Goal: Task Accomplishment & Management: Manage account settings

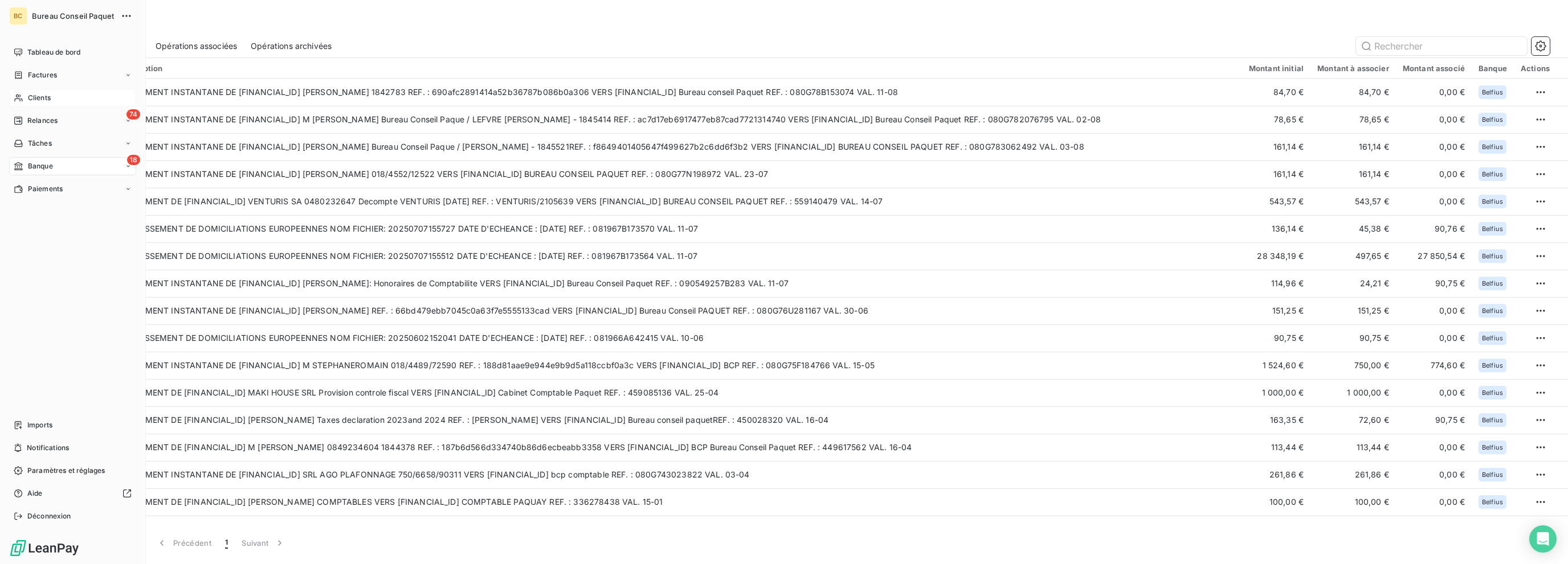
click at [51, 98] on div "Clients" at bounding box center [73, 98] width 127 height 18
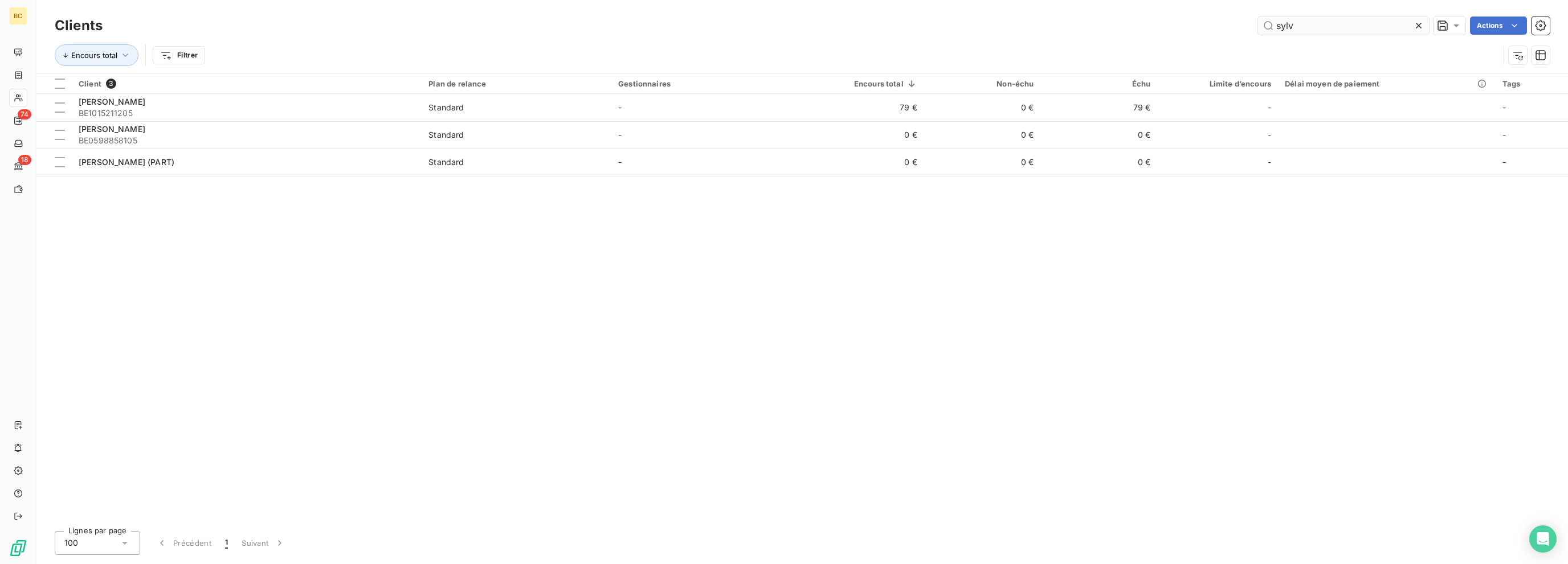
click at [1291, 29] on input "sylv" at bounding box center [1344, 25] width 171 height 18
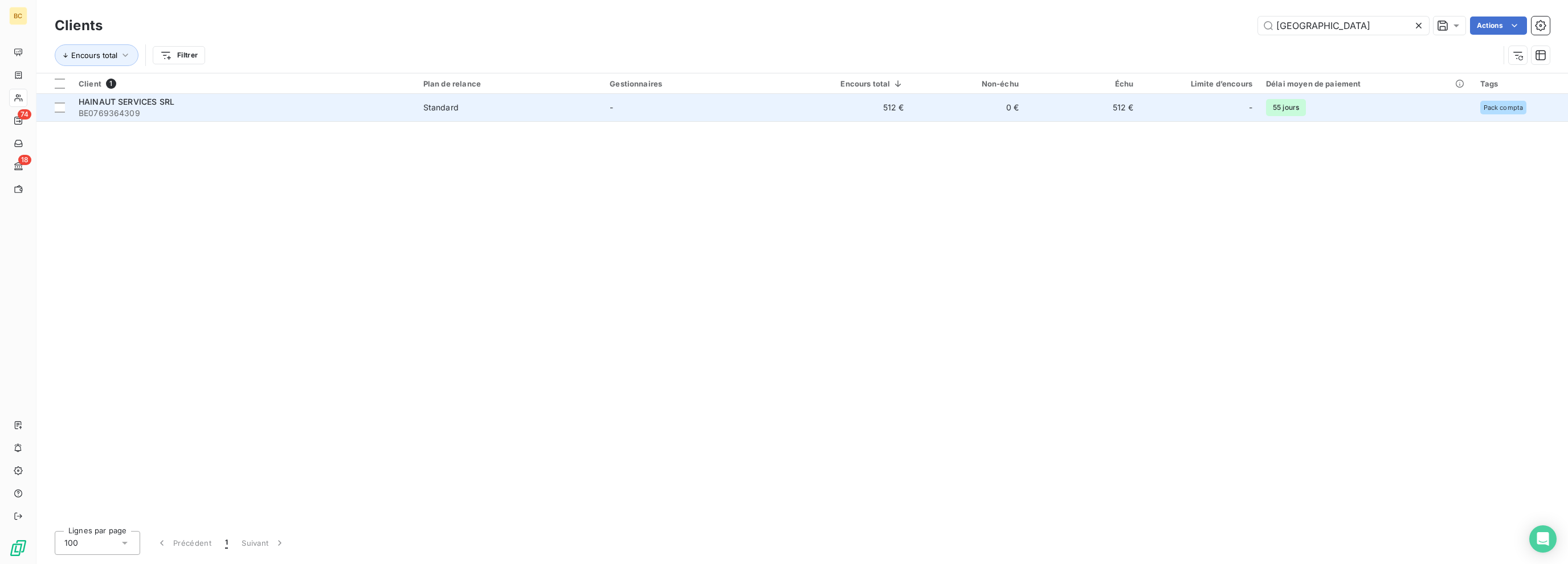
type input "[GEOGRAPHIC_DATA]"
click at [121, 107] on span "BE0769364309" at bounding box center [244, 113] width 331 height 12
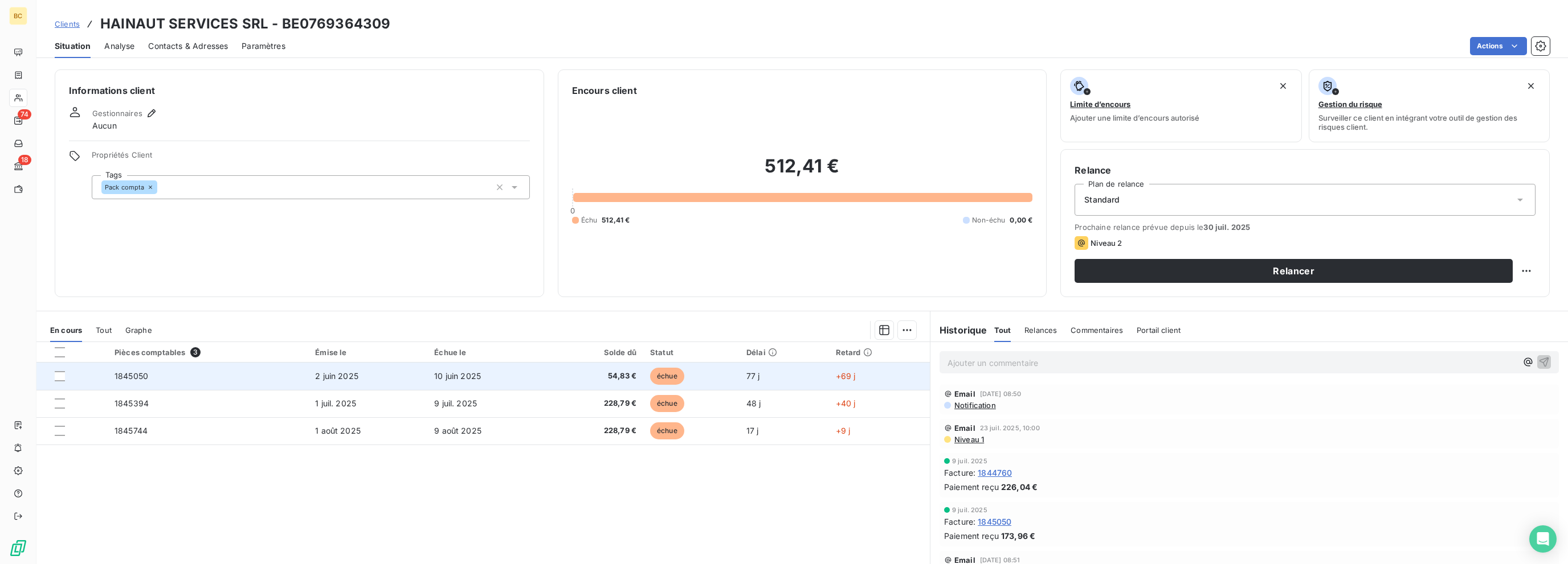
click at [435, 375] on span "10 juin 2025" at bounding box center [458, 376] width 47 height 10
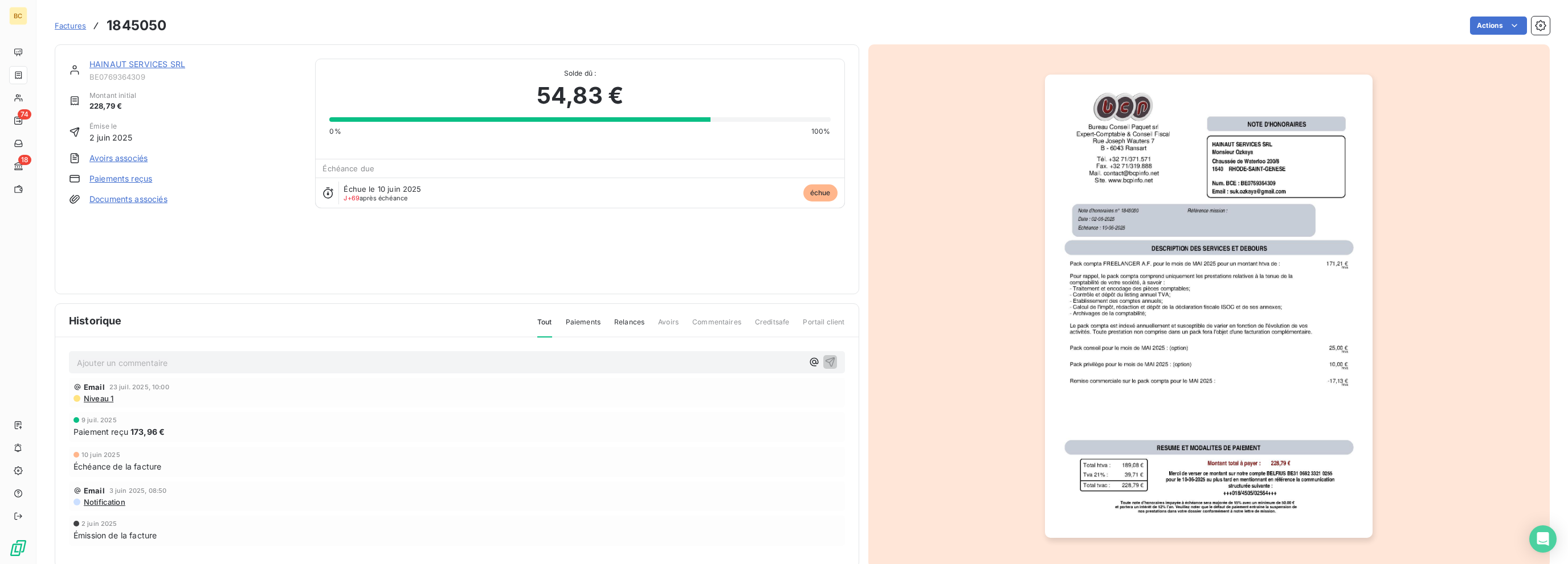
click at [144, 182] on link "Paiements reçus" at bounding box center [121, 178] width 63 height 12
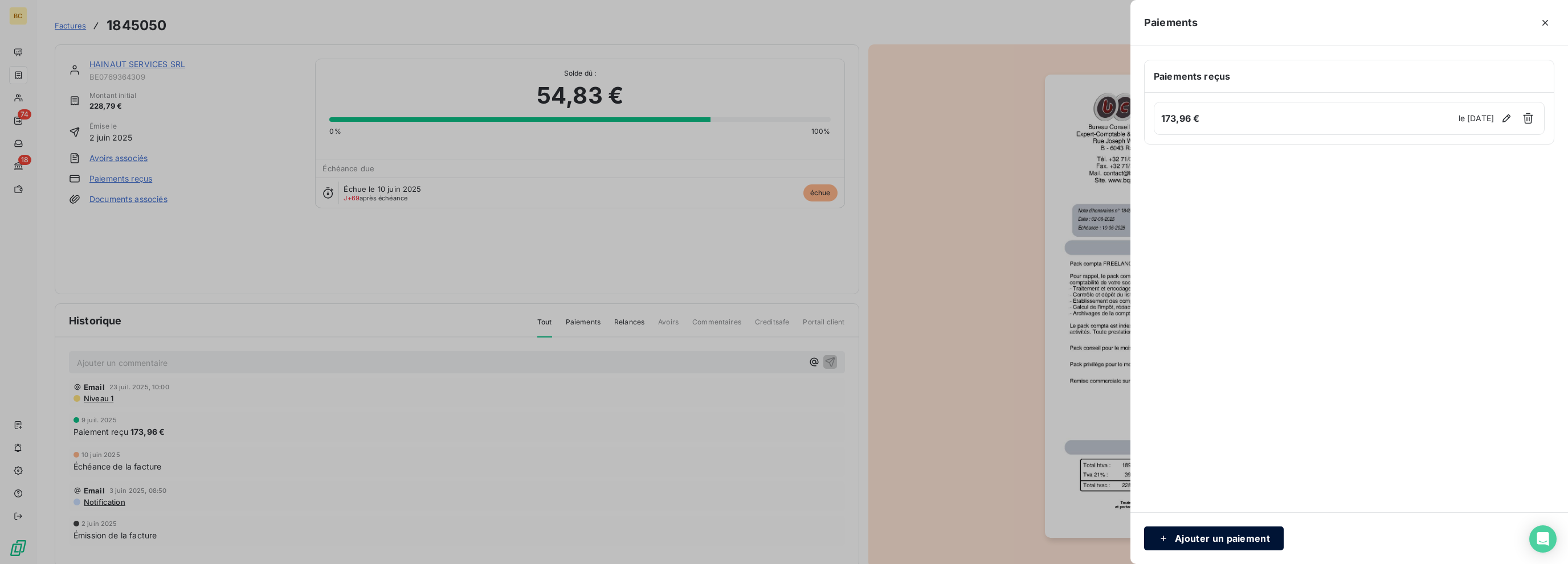
click at [1238, 535] on button "Ajouter un paiement" at bounding box center [1214, 538] width 140 height 24
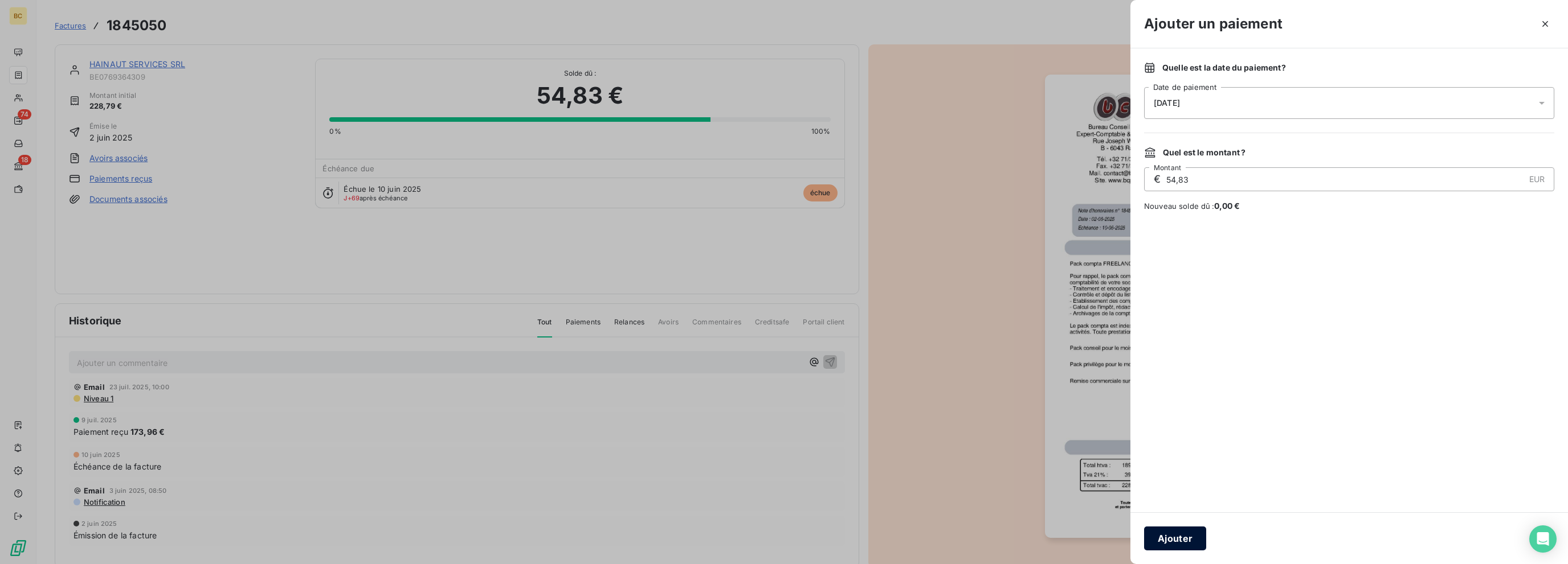
click at [1168, 541] on button "Ajouter" at bounding box center [1175, 538] width 62 height 24
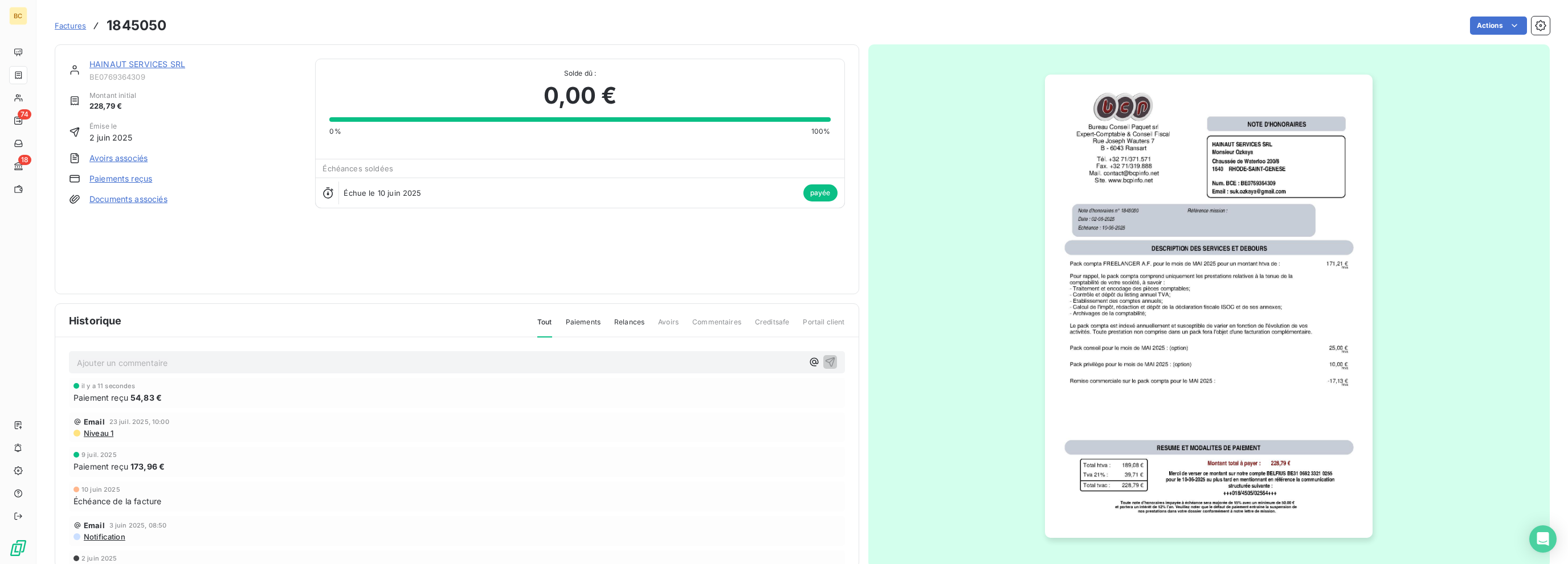
click at [171, 66] on link "HAINAUT SERVICES SRL" at bounding box center [138, 64] width 96 height 10
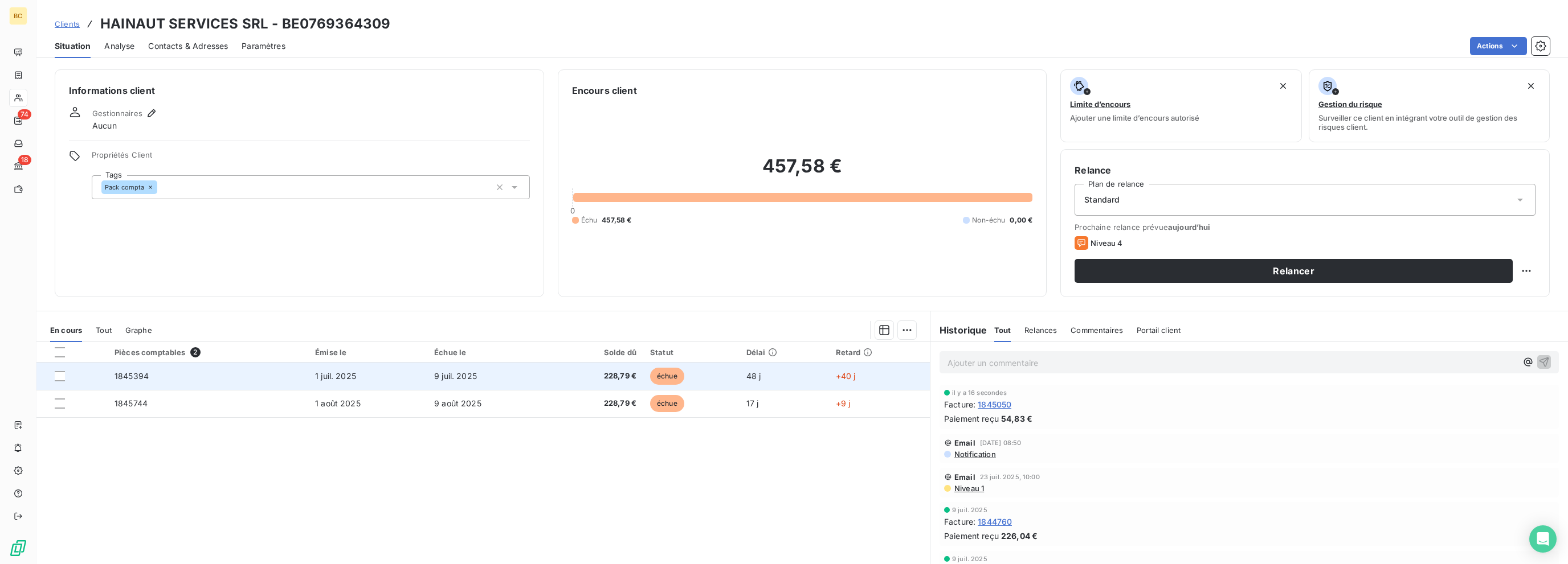
click at [449, 373] on span "9 juil. 2025" at bounding box center [456, 376] width 42 height 10
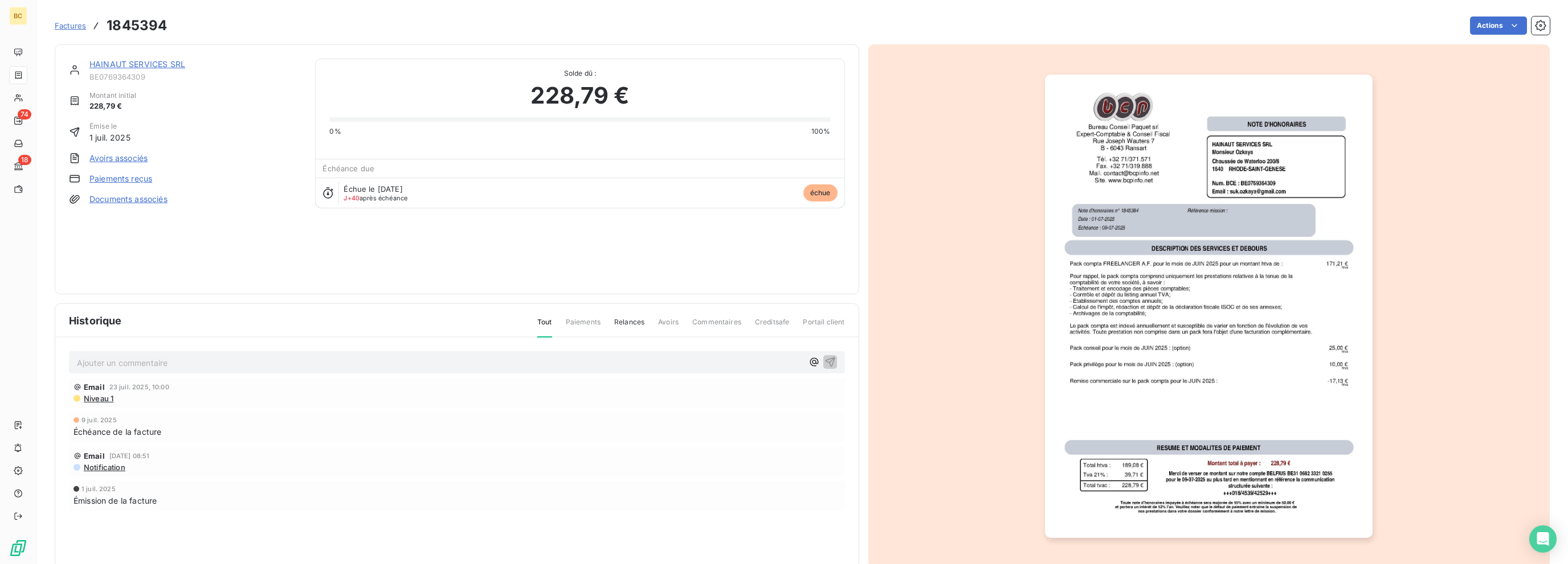
click at [140, 180] on link "Paiements reçus" at bounding box center [121, 178] width 63 height 12
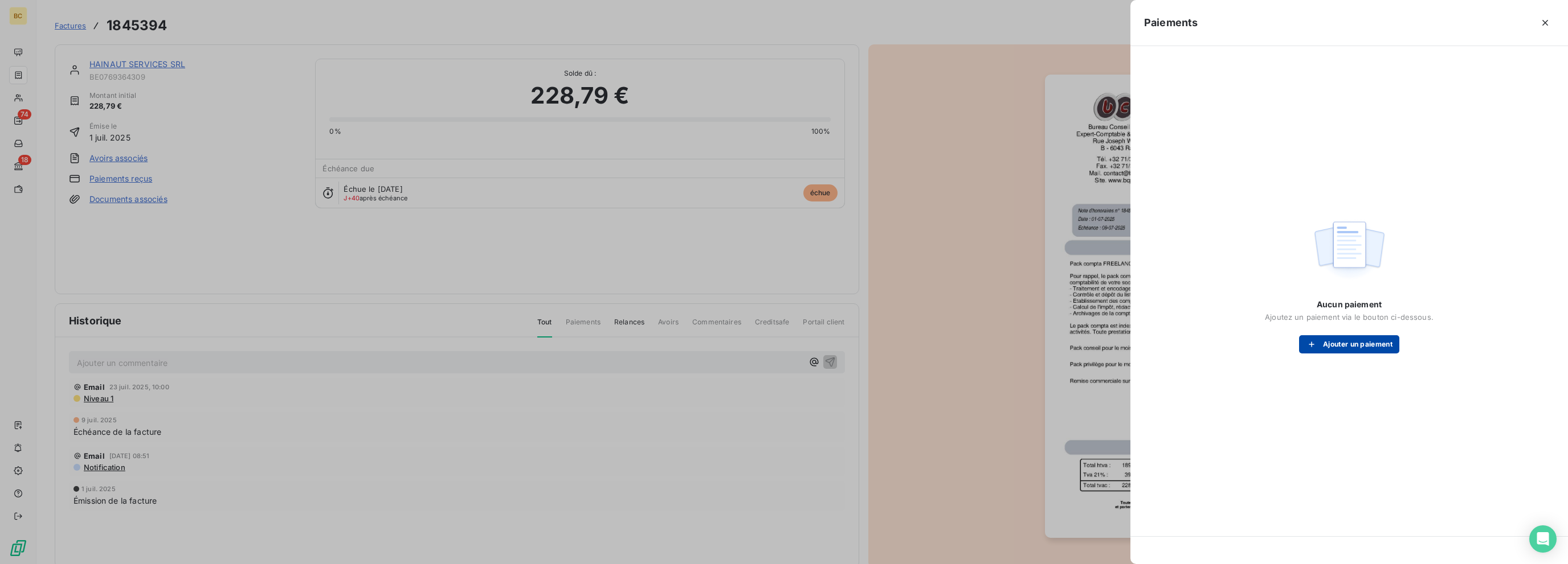
click at [1387, 341] on button "Ajouter un paiement" at bounding box center [1349, 345] width 101 height 18
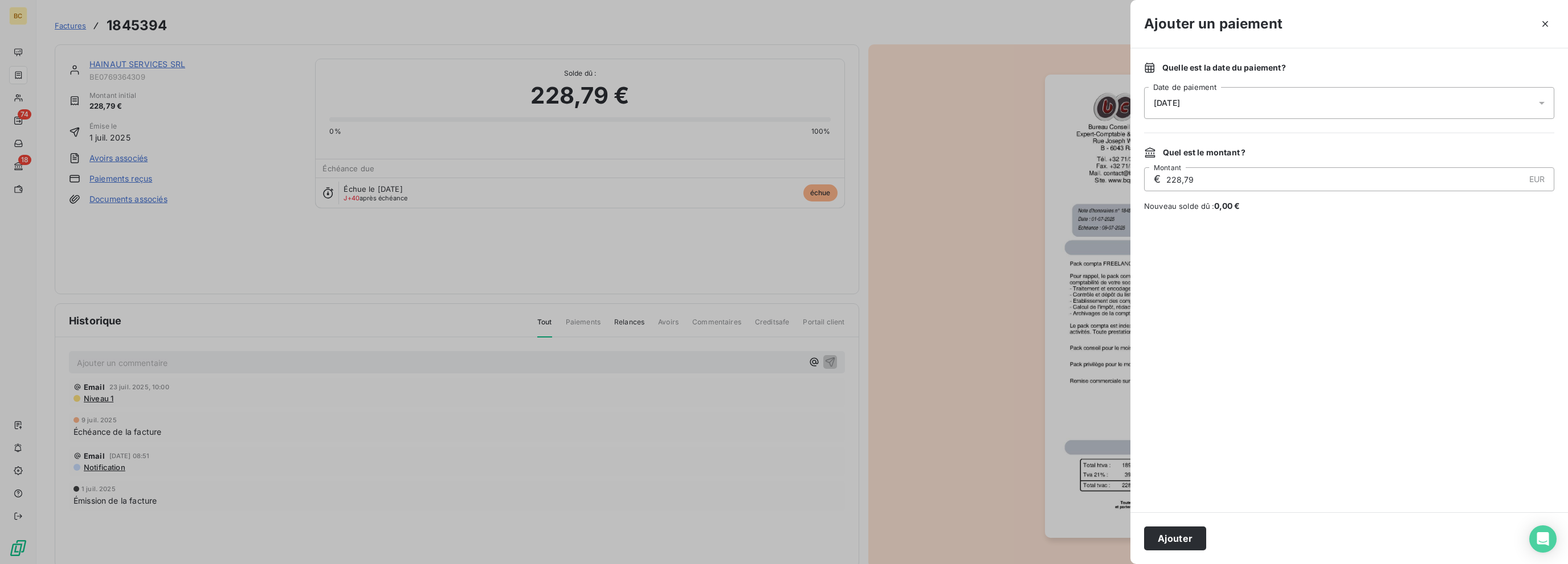
click at [1173, 531] on button "Ajouter" at bounding box center [1175, 538] width 62 height 24
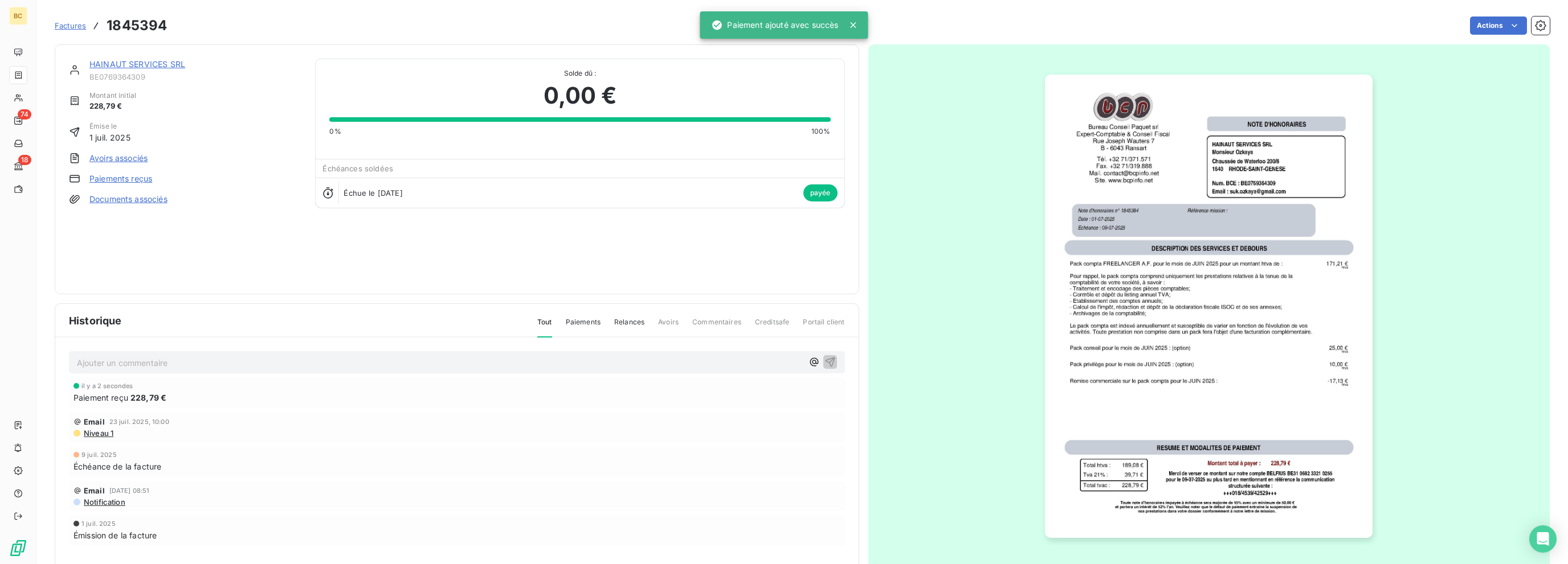
click at [164, 67] on link "HAINAUT SERVICES SRL" at bounding box center [138, 64] width 96 height 10
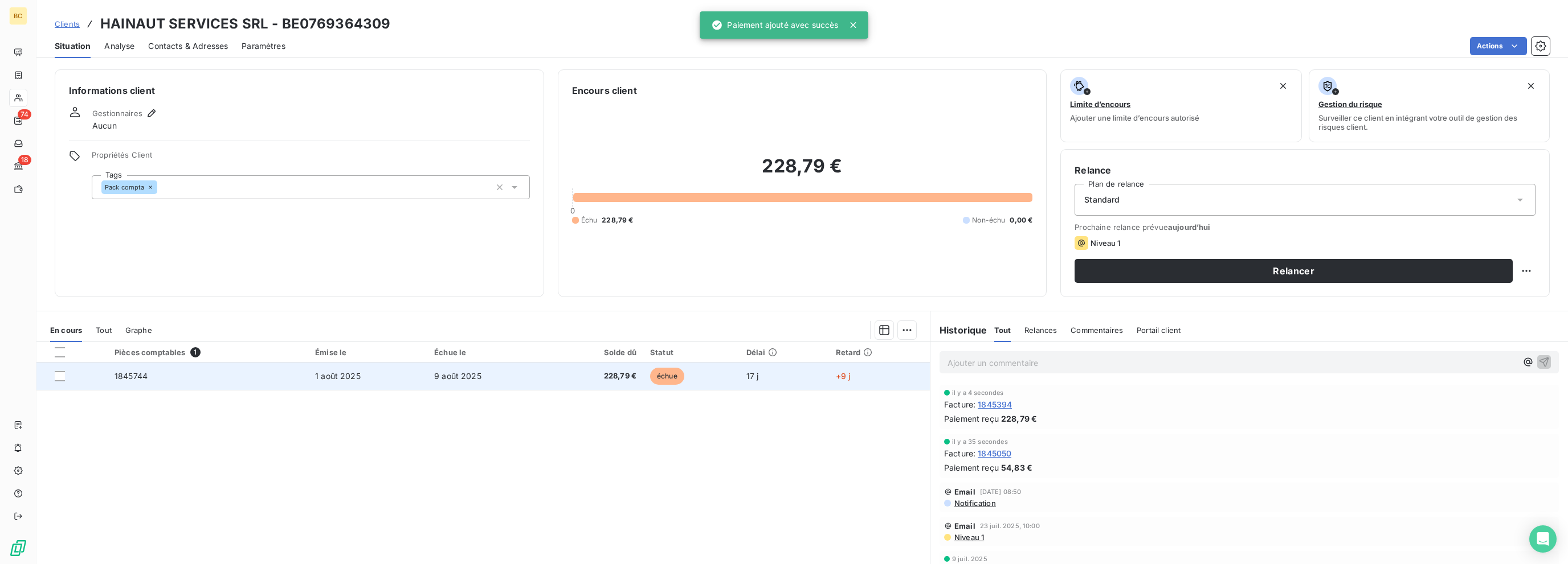
click at [454, 376] on span "9 août 2025" at bounding box center [458, 376] width 47 height 10
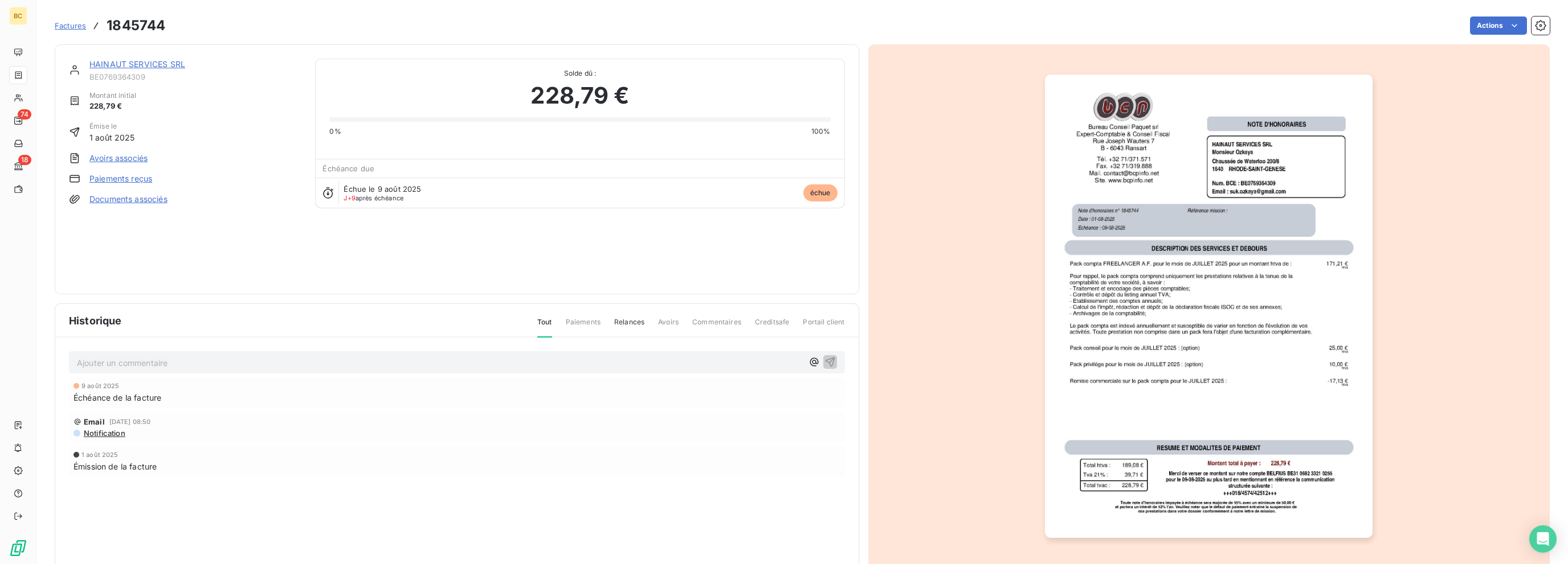
click at [138, 180] on link "Paiements reçus" at bounding box center [121, 178] width 63 height 12
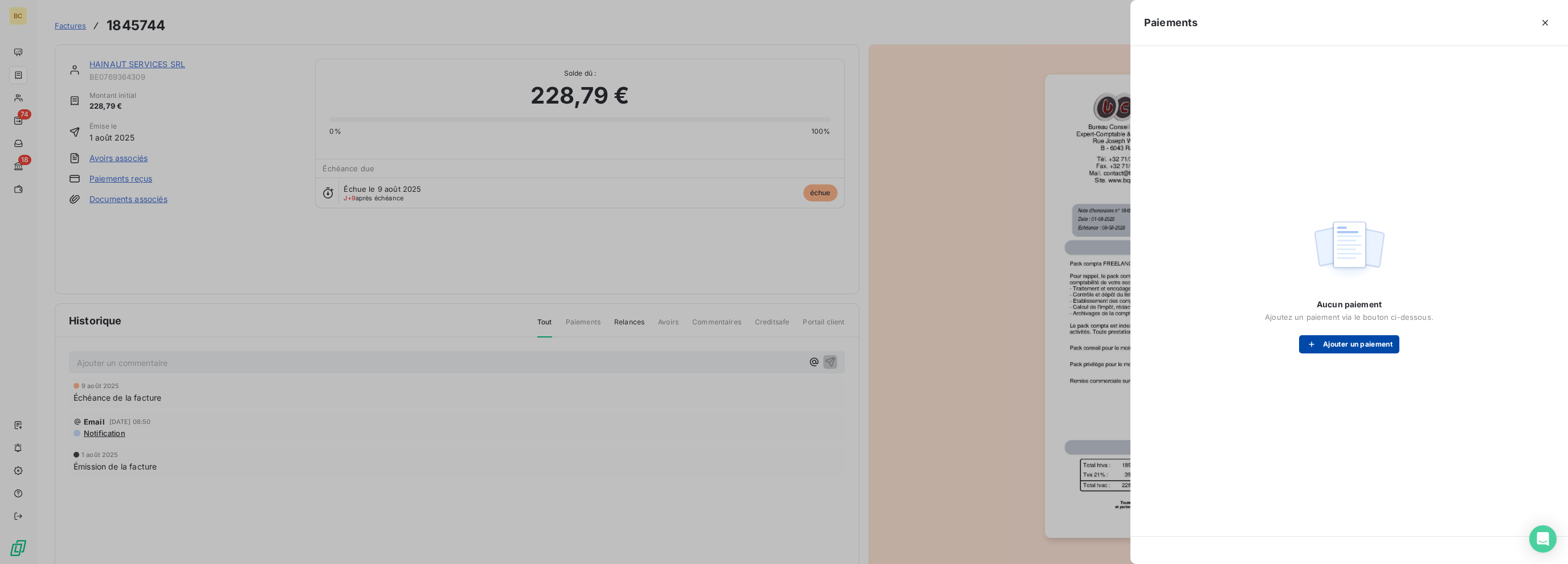
click at [1348, 347] on button "Ajouter un paiement" at bounding box center [1349, 345] width 101 height 18
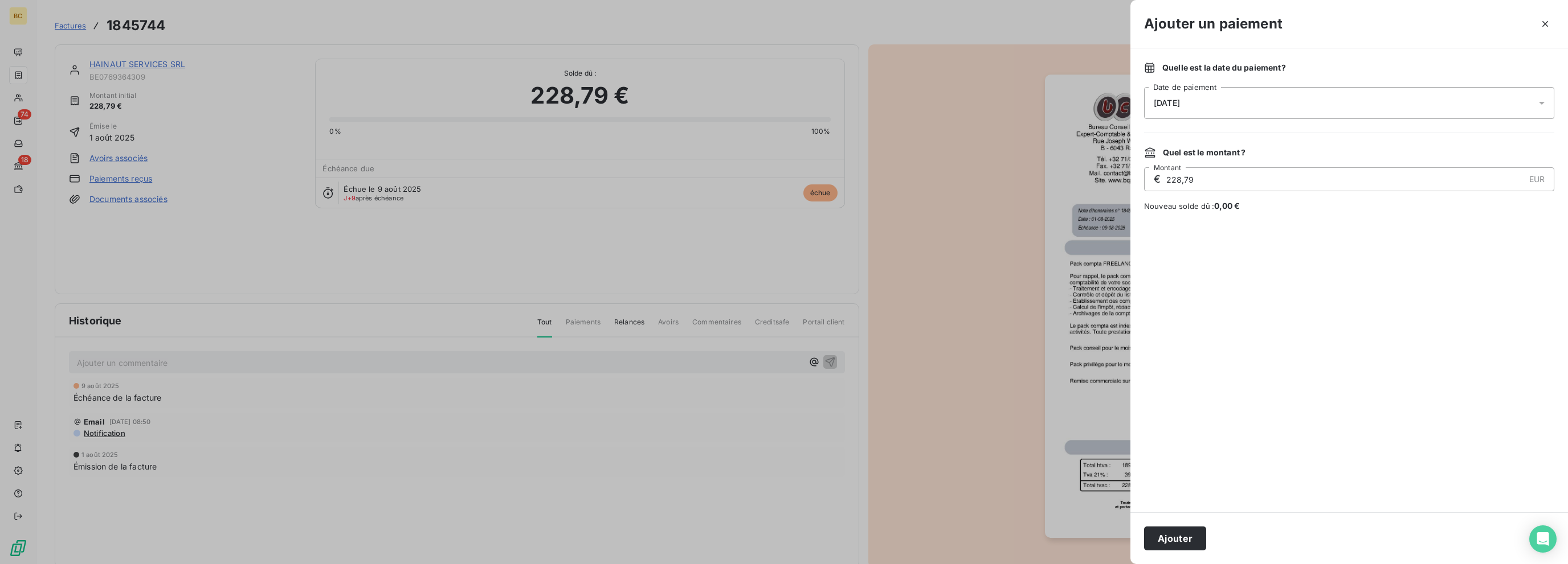
drag, startPoint x: 1201, startPoint y: 186, endPoint x: 1073, endPoint y: 172, distance: 128.8
click at [1074, 564] on div "Ajouter un paiement Quelle est la date du paiement ? [DATE] Date de paiement Qu…" at bounding box center [784, 564] width 1568 height 0
type input "16,38"
click at [1179, 538] on button "Ajouter" at bounding box center [1175, 538] width 62 height 24
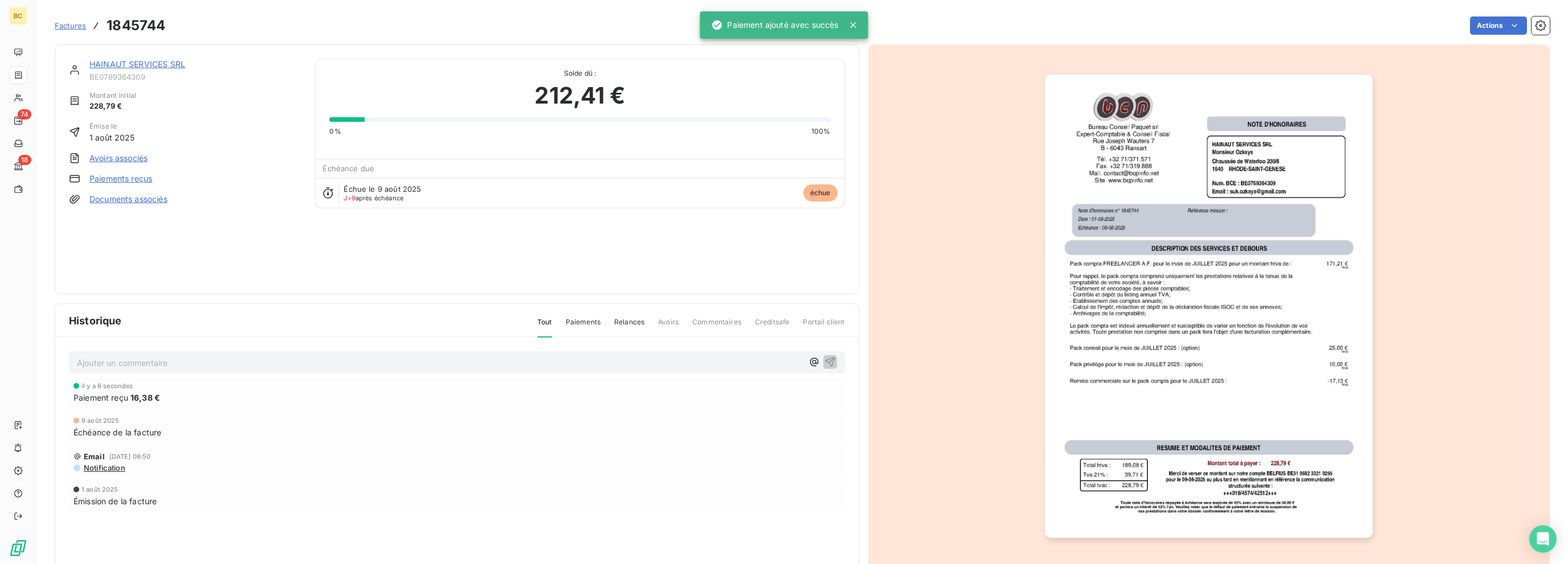
click at [135, 68] on link "HAINAUT SERVICES SRL" at bounding box center [138, 64] width 96 height 10
